Goal: Transaction & Acquisition: Book appointment/travel/reservation

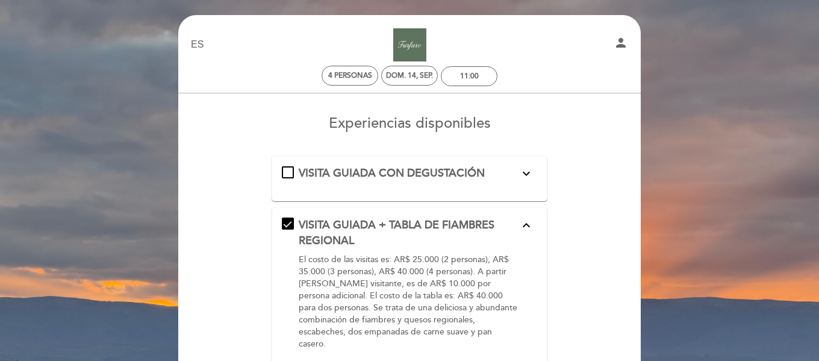
select select "es"
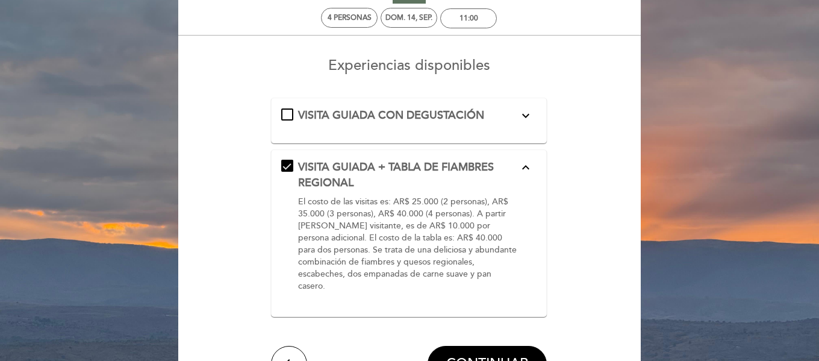
scroll to position [57, 0]
click at [284, 112] on div "VISITA GUIADA CON DEGUSTACIÓN expand_more El costo de las visitas es: AR$ 15.00…" at bounding box center [409, 116] width 256 height 16
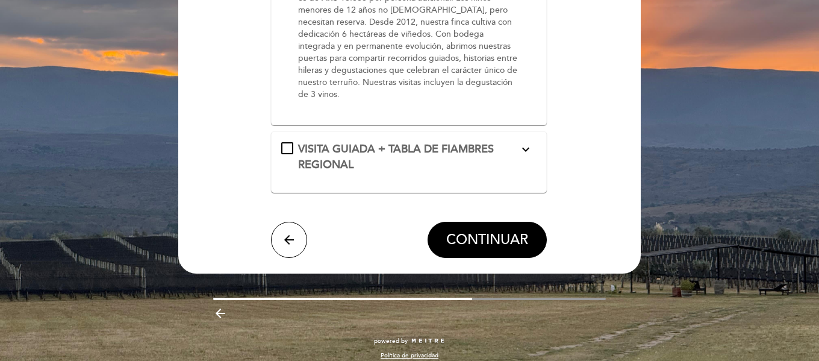
scroll to position [241, 0]
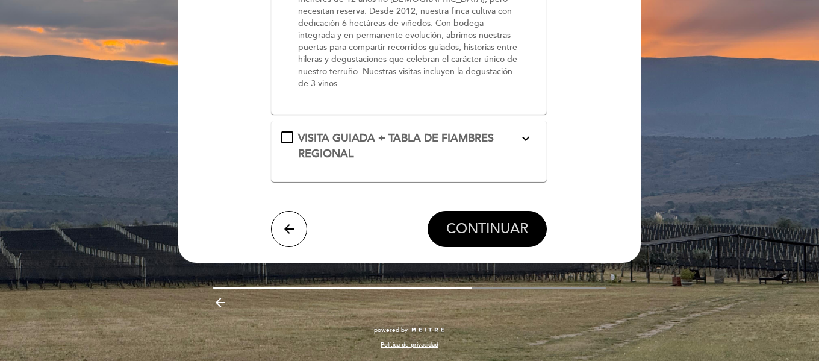
click at [487, 227] on span "CONTINUAR" at bounding box center [487, 229] width 82 height 17
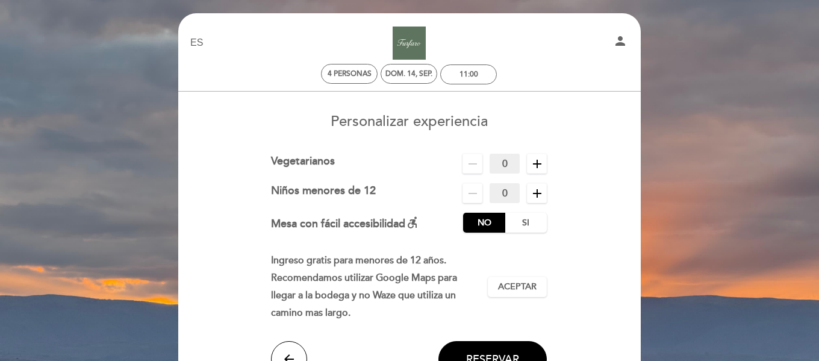
scroll to position [1, 0]
click at [527, 227] on label "Si" at bounding box center [526, 223] width 42 height 20
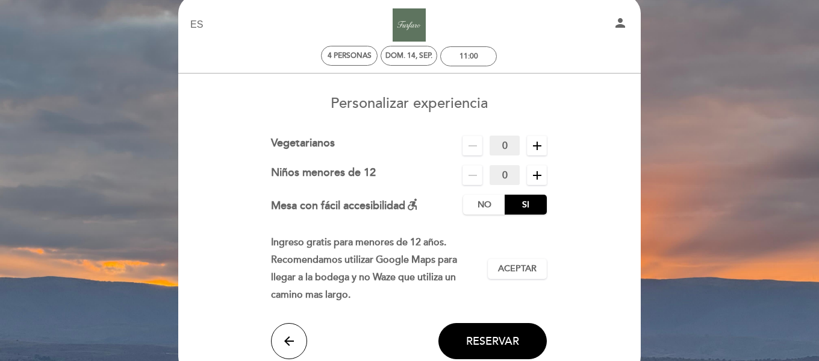
scroll to position [20, 0]
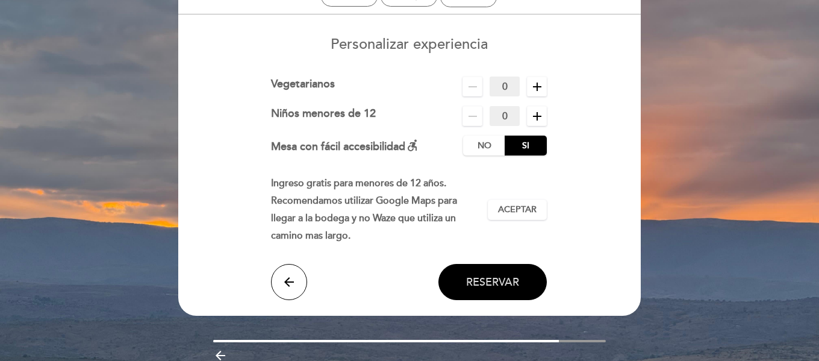
click at [505, 280] on span "Reservar" at bounding box center [492, 281] width 53 height 13
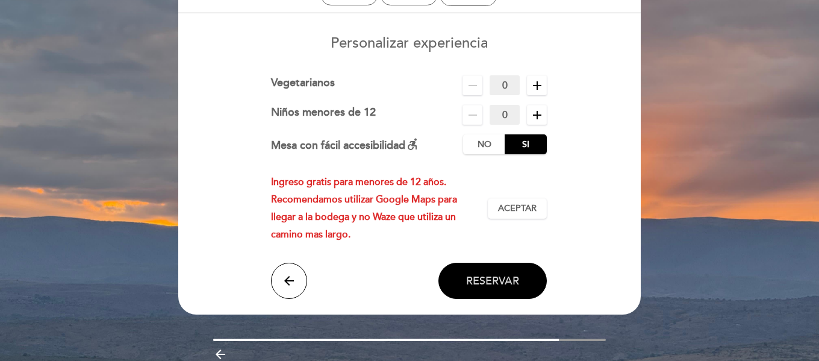
scroll to position [81, 0]
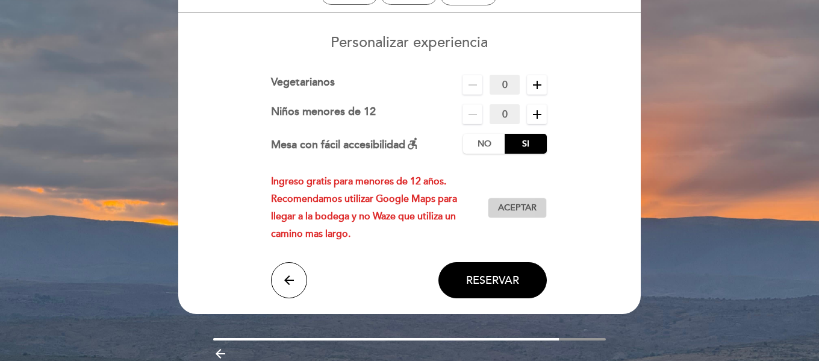
click at [519, 207] on span "Aceptar" at bounding box center [517, 208] width 39 height 13
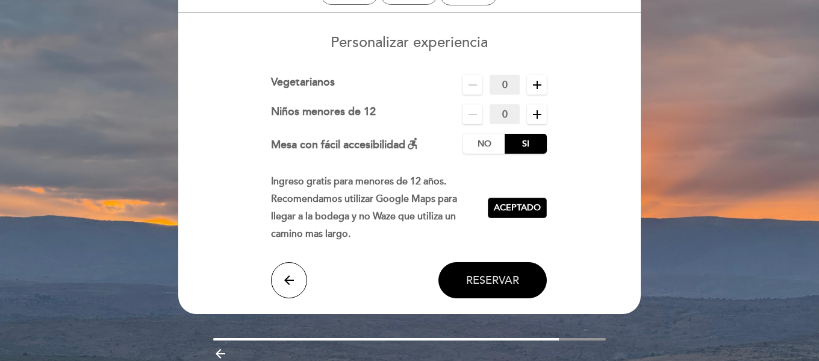
click at [498, 277] on span "Reservar" at bounding box center [492, 280] width 53 height 13
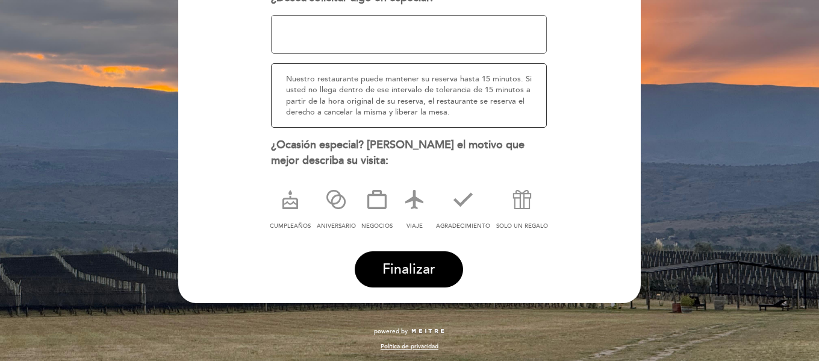
scroll to position [216, 0]
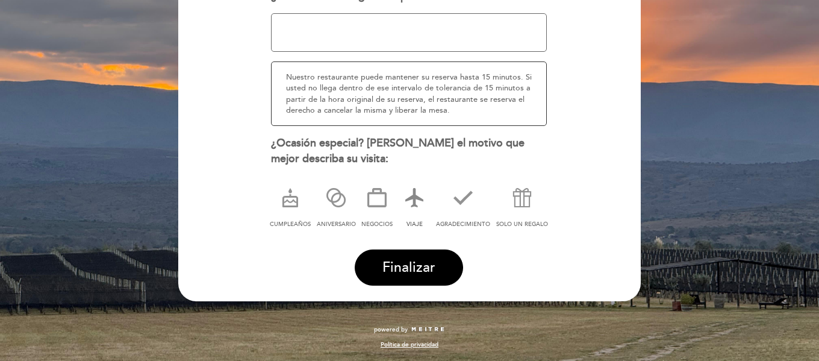
click at [418, 194] on icon at bounding box center [414, 197] width 31 height 31
click at [421, 268] on span "Finalizar" at bounding box center [409, 267] width 53 height 17
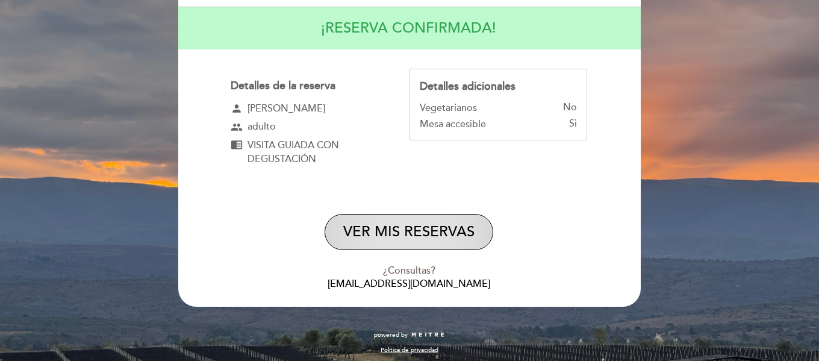
scroll to position [120, 0]
click at [403, 227] on button "VER MIS RESERVAS" at bounding box center [409, 231] width 169 height 36
select select "es"
